Goal: Task Accomplishment & Management: Manage account settings

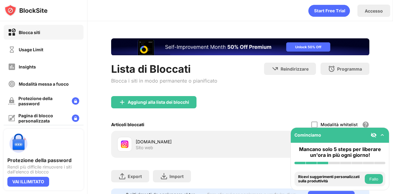
scroll to position [33, 0]
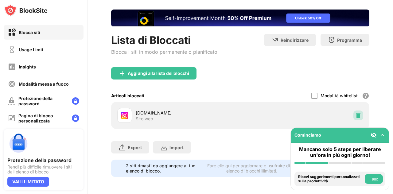
click at [355, 112] on img at bounding box center [358, 115] width 6 height 6
